Goal: Information Seeking & Learning: Learn about a topic

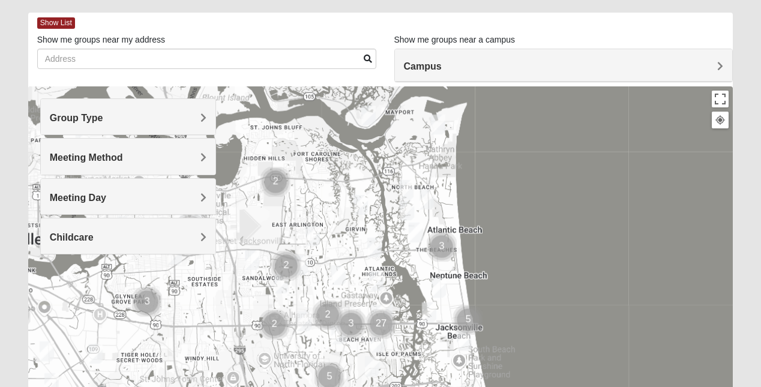
scroll to position [50, 0]
click at [139, 198] on h4 "Meeting Day" at bounding box center [128, 197] width 157 height 11
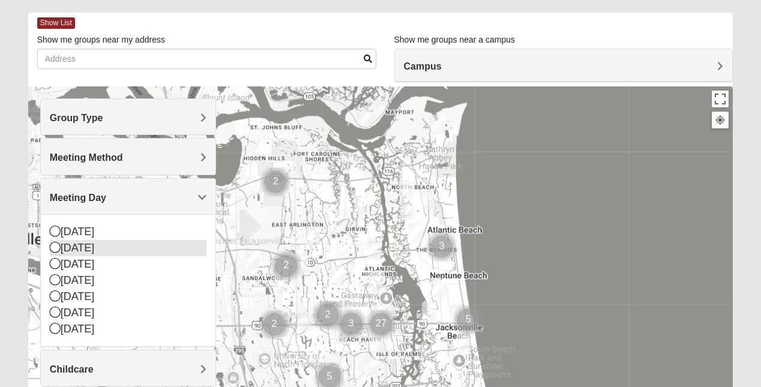
click at [85, 251] on div "[DATE]" at bounding box center [128, 248] width 157 height 16
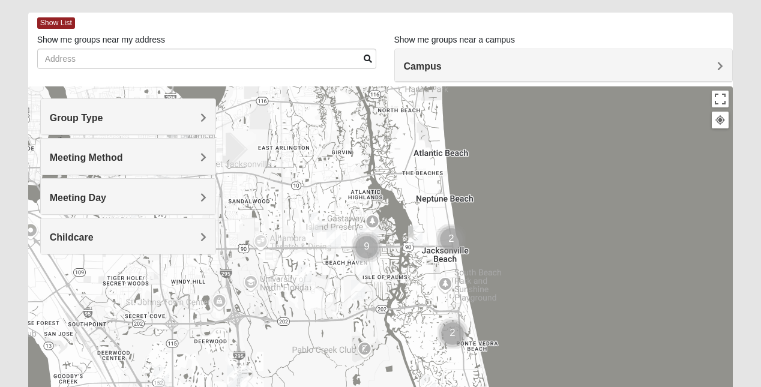
drag, startPoint x: 334, startPoint y: 248, endPoint x: 319, endPoint y: 170, distance: 79.4
click at [365, 267] on img "Mixed Irish 32224" at bounding box center [364, 265] width 24 height 29
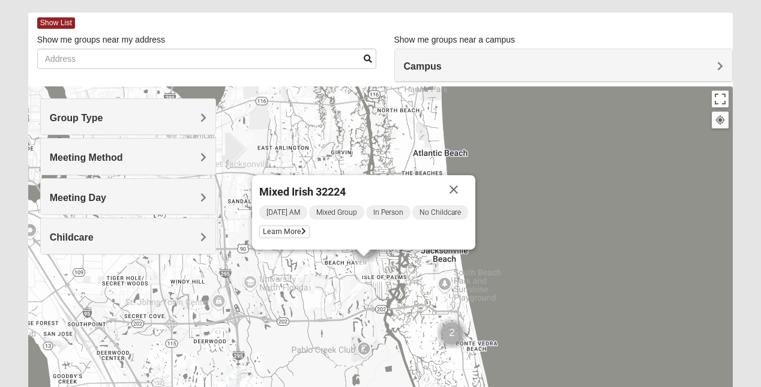
click at [354, 292] on img "Mens Schell 32224" at bounding box center [358, 289] width 24 height 29
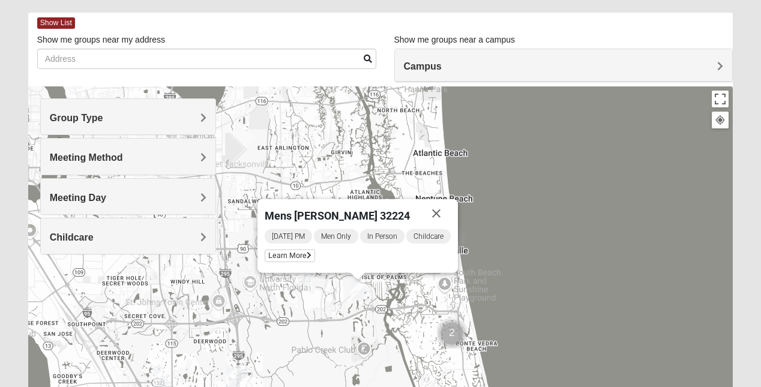
click at [328, 301] on div "Mens [PERSON_NAME] 32224 [DATE] PM Men Only In Person Childcare Learn More" at bounding box center [380, 326] width 705 height 480
click at [300, 278] on img "Mens Johnson 32224" at bounding box center [304, 274] width 24 height 29
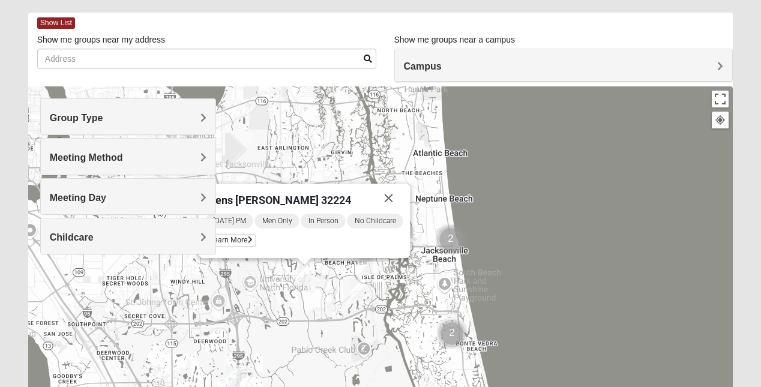
click at [314, 279] on img "Mens Johnson 32224" at bounding box center [304, 274] width 24 height 29
click at [334, 288] on div "[PERSON_NAME] 32224 [DATE] PM Men Only In Person No Childcare Learn More" at bounding box center [380, 326] width 705 height 480
click at [417, 234] on img "Mixed Schneider 32250" at bounding box center [414, 235] width 24 height 29
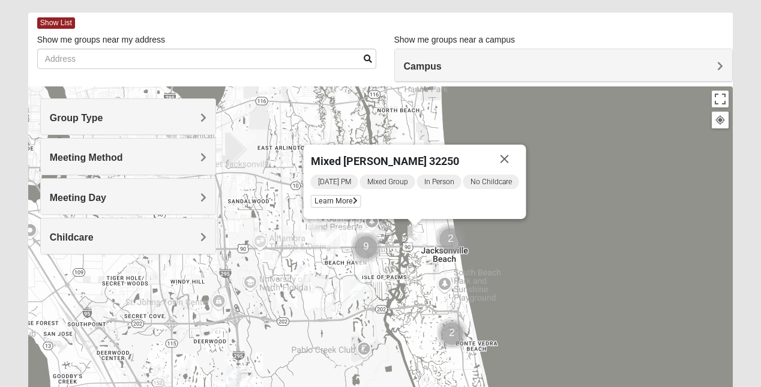
click at [310, 225] on img "Womens Parker/Vereen 32246" at bounding box center [314, 222] width 24 height 29
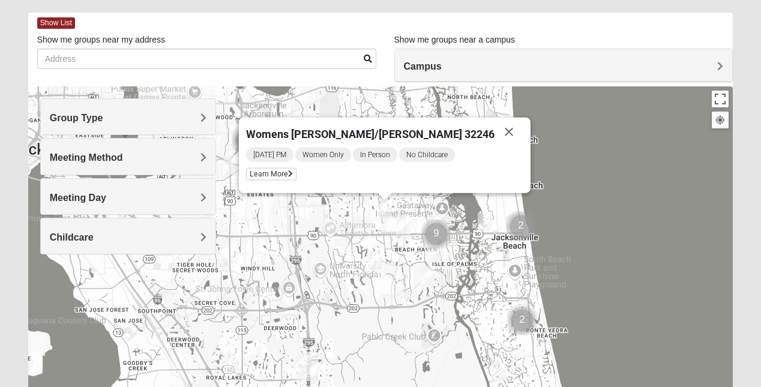
drag, startPoint x: 310, startPoint y: 225, endPoint x: 384, endPoint y: 210, distance: 75.9
click at [384, 210] on img "Womens Parker/Vereen 32246" at bounding box center [385, 209] width 24 height 29
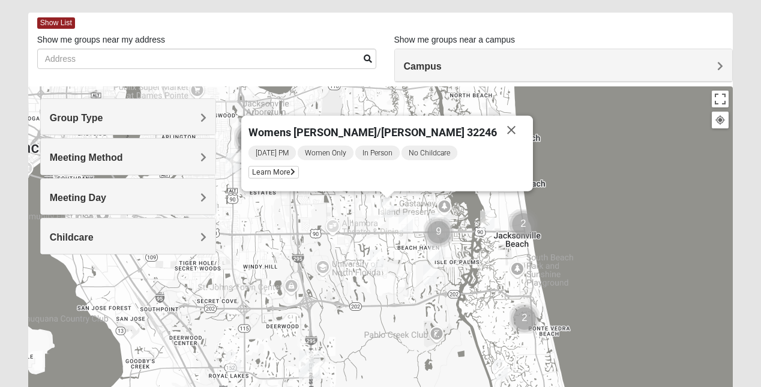
click at [443, 211] on img "San Pablo" at bounding box center [439, 227] width 31 height 38
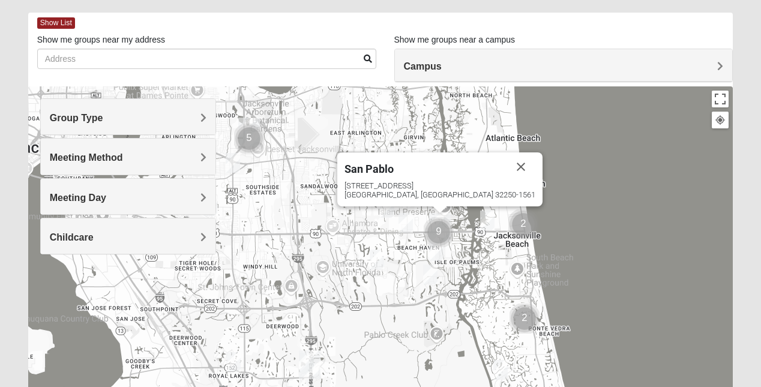
click at [471, 265] on div "[GEOGRAPHIC_DATA] [STREET_ADDRESS]" at bounding box center [380, 326] width 705 height 480
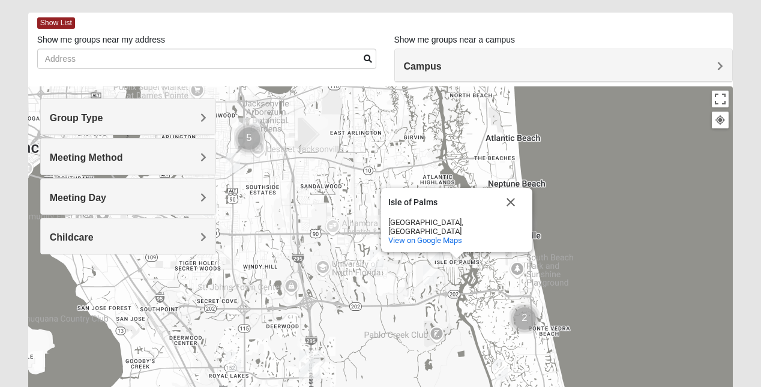
click at [502, 366] on img "Mixed Morales 32082" at bounding box center [500, 369] width 24 height 29
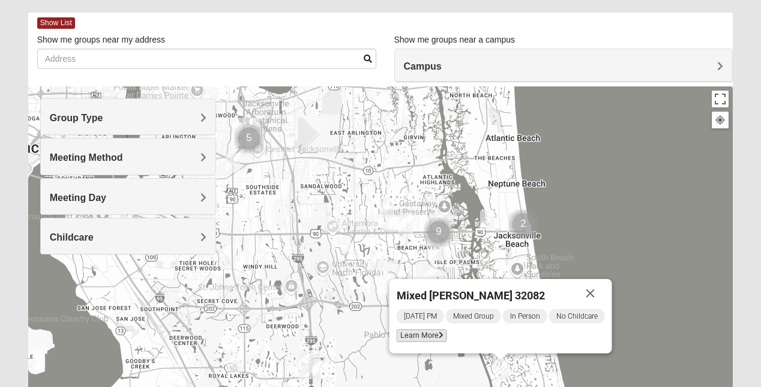
click at [425, 335] on span "Learn More" at bounding box center [421, 335] width 50 height 13
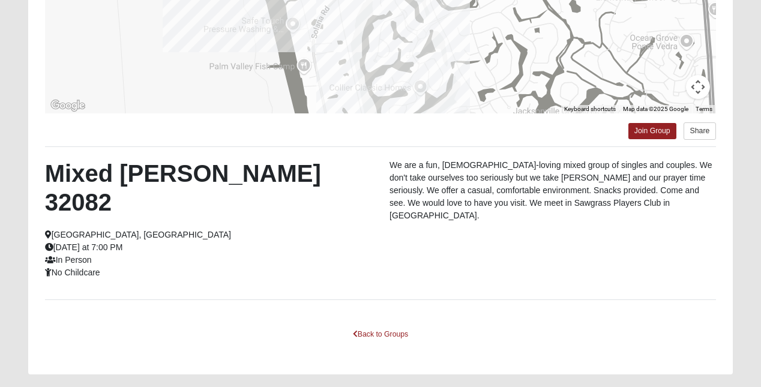
scroll to position [0, 0]
